Goal: Transaction & Acquisition: Download file/media

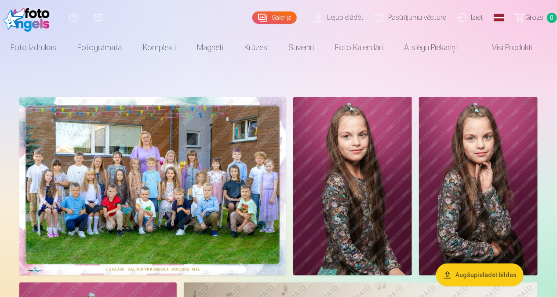
click at [348, 17] on link "Lejupielādēt" at bounding box center [340, 17] width 61 height 35
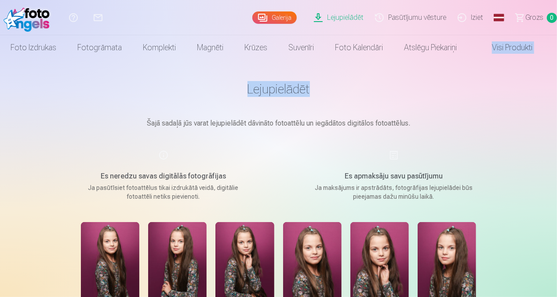
drag, startPoint x: 557, startPoint y: 40, endPoint x: 560, endPoint y: 66, distance: 25.7
click at [557, 66] on html "Palīdzības centrs Sazinies ar mums Galerija Lejupielādēt Pasūtījumu vēsture Izi…" at bounding box center [278, 148] width 557 height 297
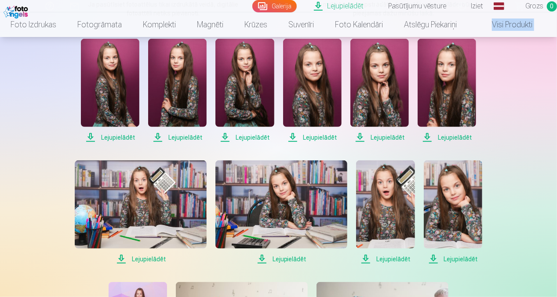
scroll to position [156, 0]
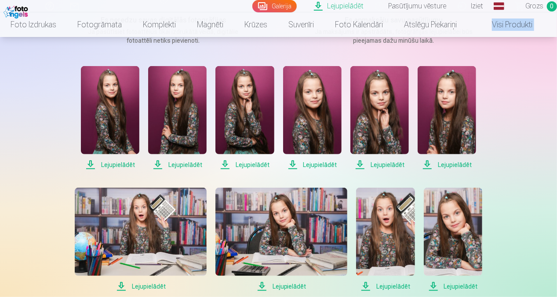
click at [110, 164] on span "Lejupielādēt" at bounding box center [110, 164] width 59 height 11
click at [180, 164] on span "Lejupielādēt" at bounding box center [177, 164] width 59 height 11
click at [264, 162] on span "Lejupielādēt" at bounding box center [245, 164] width 59 height 11
click at [318, 167] on span "Lejupielādēt" at bounding box center [312, 164] width 59 height 11
click at [380, 168] on span "Lejupielādēt" at bounding box center [380, 164] width 59 height 11
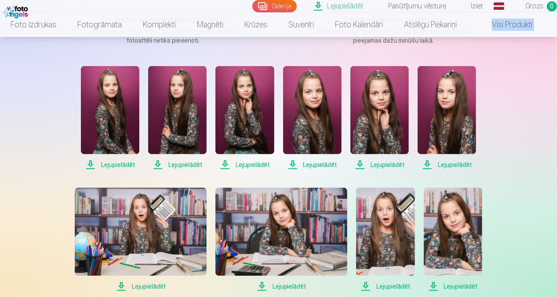
click at [450, 165] on span "Lejupielādēt" at bounding box center [447, 164] width 59 height 11
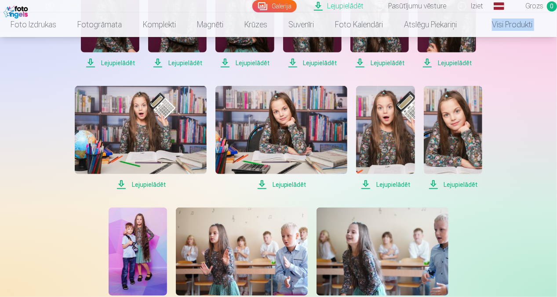
scroll to position [258, 0]
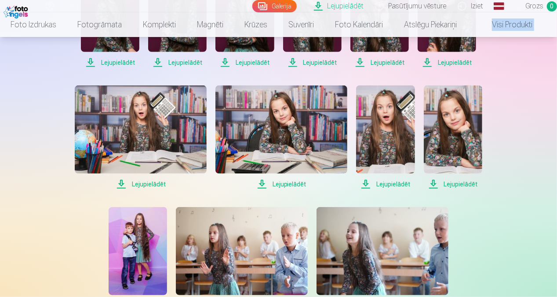
click at [461, 184] on span "Lejupielādēt" at bounding box center [453, 184] width 59 height 11
click at [395, 183] on span "Lejupielādēt" at bounding box center [385, 184] width 59 height 11
click at [286, 183] on span "Lejupielādēt" at bounding box center [282, 184] width 132 height 11
click at [153, 184] on span "Lejupielādēt" at bounding box center [141, 184] width 132 height 11
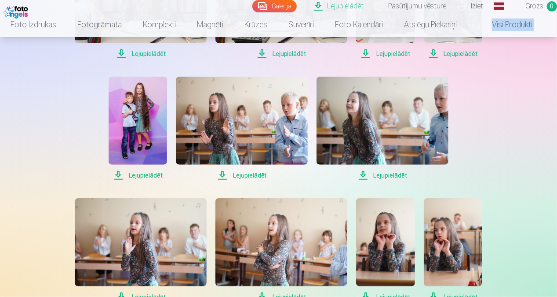
scroll to position [399, 0]
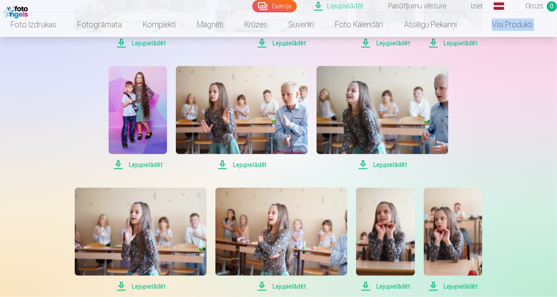
click at [392, 167] on span "Lejupielādēt" at bounding box center [383, 164] width 132 height 11
click at [234, 165] on span "Lejupielādēt" at bounding box center [242, 164] width 132 height 11
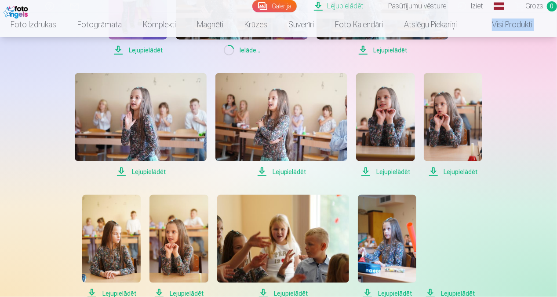
scroll to position [526, 0]
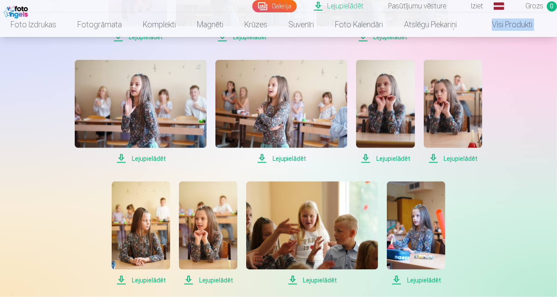
click at [460, 157] on span "Lejupielādēt" at bounding box center [453, 158] width 59 height 11
click at [398, 157] on span "Lejupielādēt" at bounding box center [385, 158] width 59 height 11
click at [286, 157] on span "Lejupielādēt" at bounding box center [282, 158] width 132 height 11
click at [150, 159] on span "Lejupielādēt" at bounding box center [141, 158] width 132 height 11
click at [143, 281] on span "Lejupielādēt" at bounding box center [141, 280] width 59 height 11
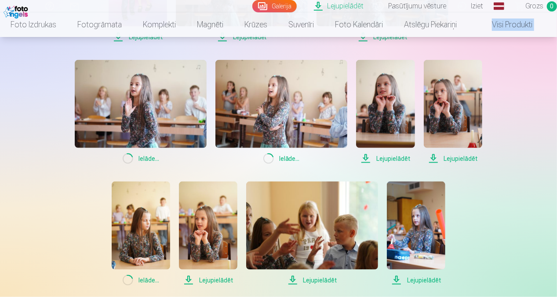
click at [212, 281] on span "Lejupielādēt" at bounding box center [208, 280] width 59 height 11
click at [315, 278] on span "Lejupielādēt" at bounding box center [312, 280] width 132 height 11
click at [422, 277] on span "Lejupielādēt" at bounding box center [416, 280] width 59 height 11
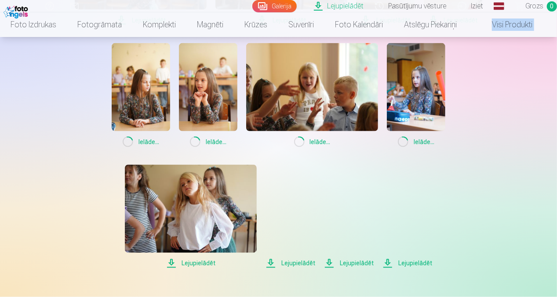
scroll to position [662, 0]
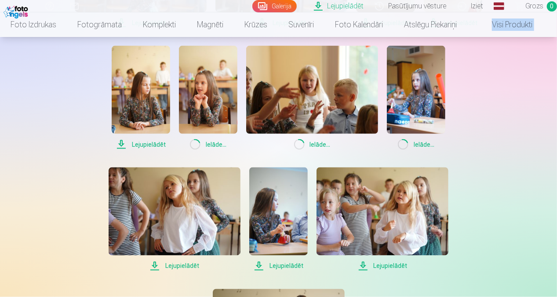
click at [374, 264] on span "Lejupielādēt" at bounding box center [383, 265] width 132 height 11
click at [292, 268] on span "Lejupielādēt" at bounding box center [278, 265] width 59 height 11
click at [160, 264] on span "Lejupielādēt" at bounding box center [175, 265] width 132 height 11
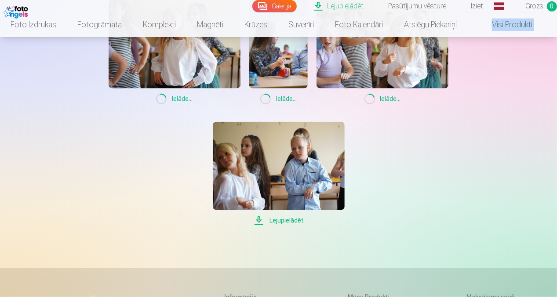
scroll to position [826, 0]
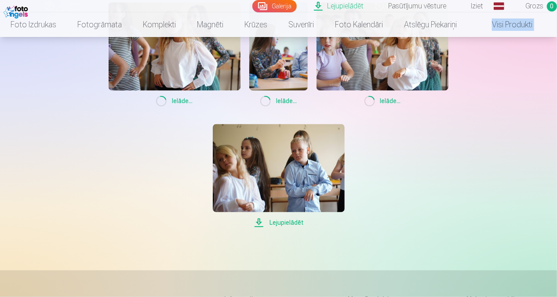
click at [295, 224] on span "Lejupielādēt" at bounding box center [279, 222] width 132 height 11
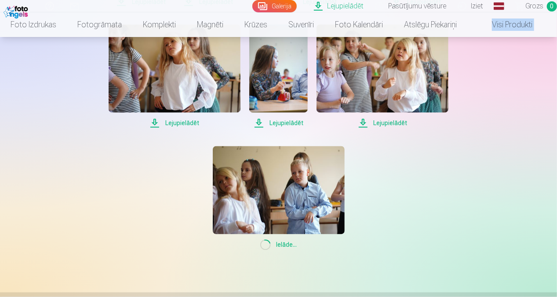
scroll to position [802, 0]
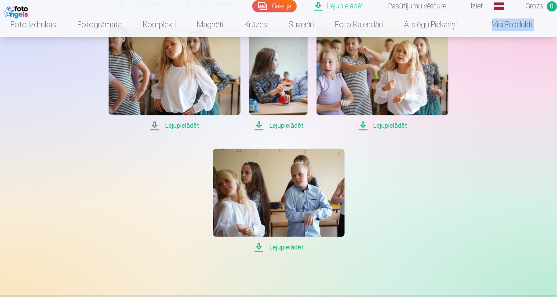
click at [477, 7] on link "Iziet" at bounding box center [472, 6] width 37 height 12
